Goal: Information Seeking & Learning: Learn about a topic

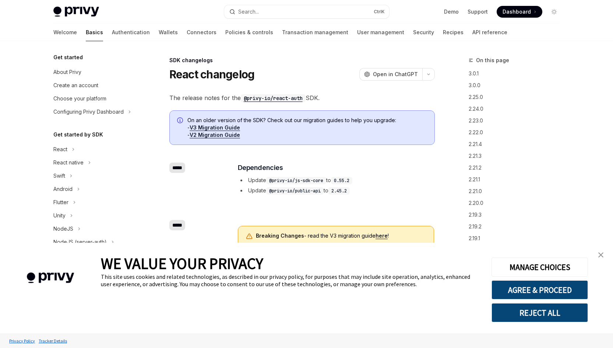
type textarea "*"
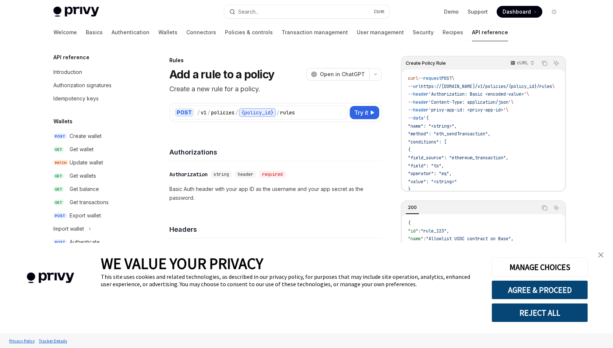
scroll to position [339, 0]
